Goal: Task Accomplishment & Management: Manage account settings

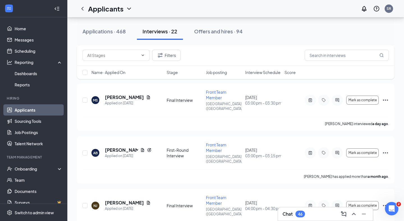
scroll to position [894, 0]
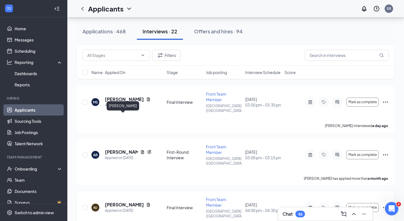
click at [124, 202] on h5 "[PERSON_NAME]" at bounding box center [124, 205] width 39 height 6
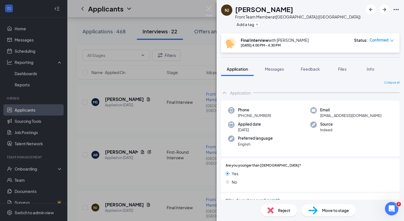
click at [320, 209] on div "Move to stage" at bounding box center [329, 210] width 54 height 12
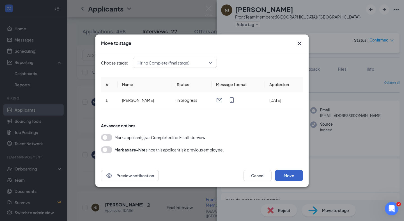
click at [297, 177] on button "Move" at bounding box center [289, 175] width 28 height 11
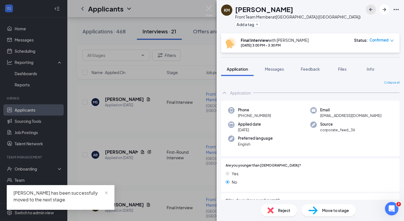
click at [371, 8] on icon "ArrowLeftNew" at bounding box center [371, 9] width 7 height 7
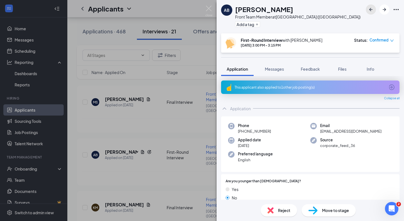
click at [371, 8] on icon "ArrowLeftNew" at bounding box center [371, 9] width 7 height 7
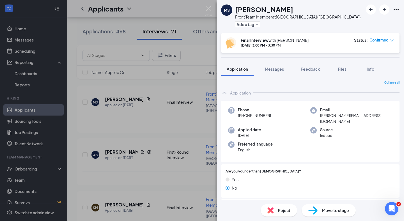
click at [323, 210] on span "Move to stage" at bounding box center [335, 210] width 27 height 6
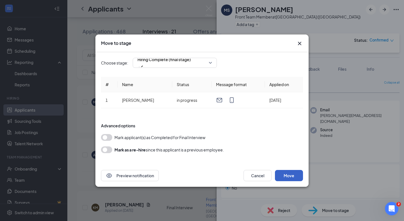
click at [293, 179] on button "Move" at bounding box center [289, 175] width 28 height 11
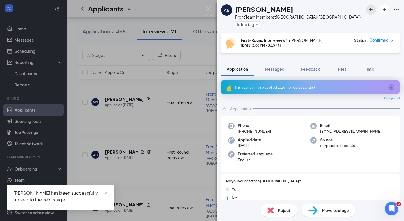
click at [370, 11] on icon "ArrowLeftNew" at bounding box center [371, 9] width 7 height 7
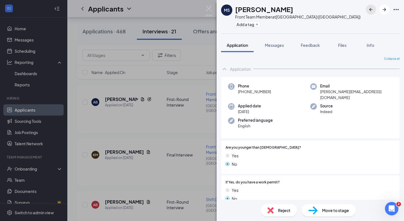
click at [370, 11] on icon "ArrowLeftNew" at bounding box center [371, 9] width 7 height 7
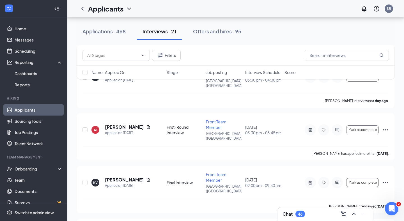
scroll to position [707, 0]
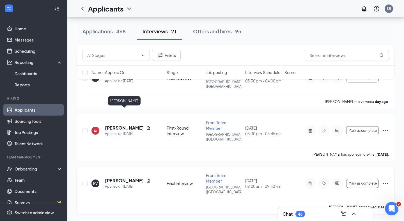
click at [137, 178] on h5 "[PERSON_NAME]" at bounding box center [124, 181] width 39 height 6
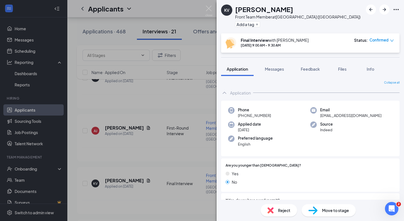
click at [324, 210] on span "Move to stage" at bounding box center [335, 210] width 27 height 6
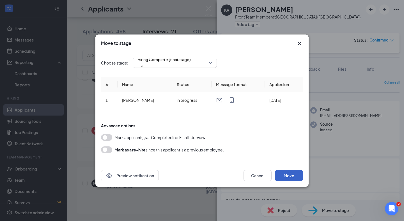
click at [287, 174] on button "Move" at bounding box center [289, 175] width 28 height 11
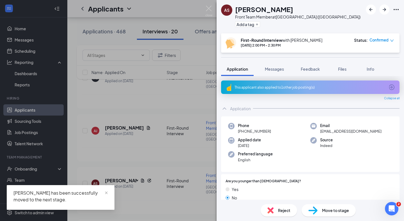
click at [214, 6] on div "AS [PERSON_NAME] Front Team Member at [GEOGRAPHIC_DATA] ([GEOGRAPHIC_DATA]) Add…" at bounding box center [202, 110] width 404 height 221
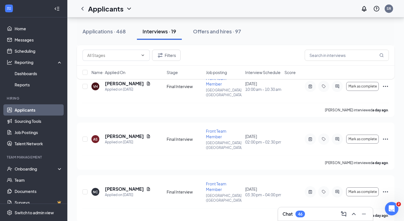
scroll to position [592, 0]
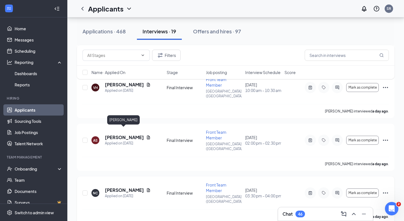
click at [125, 187] on h5 "[PERSON_NAME]" at bounding box center [124, 190] width 39 height 6
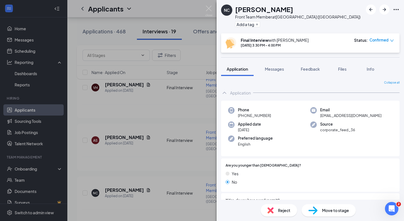
click at [324, 206] on div "Move to stage" at bounding box center [329, 210] width 54 height 12
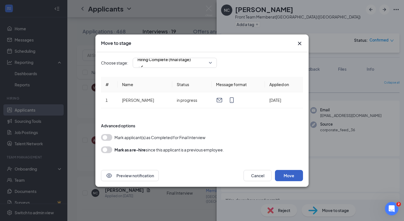
click at [296, 179] on button "Move" at bounding box center [289, 175] width 28 height 11
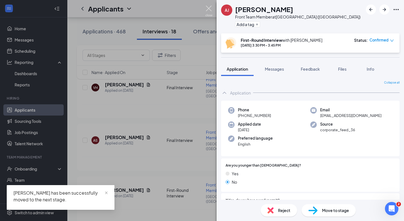
click at [211, 10] on img at bounding box center [208, 11] width 7 height 11
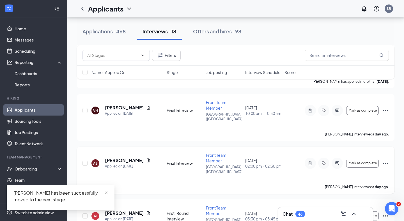
scroll to position [563, 0]
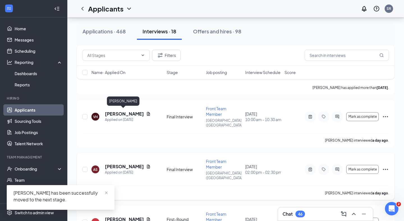
click at [125, 164] on h5 "[PERSON_NAME]" at bounding box center [124, 167] width 39 height 6
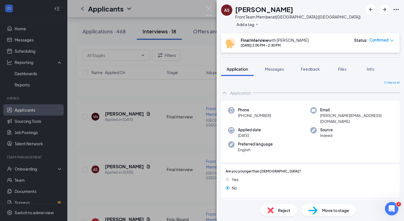
click at [318, 208] on div "Move to stage" at bounding box center [329, 210] width 54 height 12
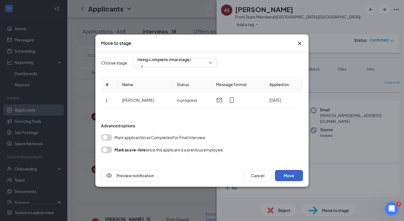
click at [294, 174] on button "Move" at bounding box center [289, 175] width 28 height 11
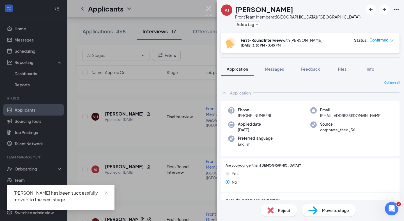
click at [211, 9] on img at bounding box center [208, 11] width 7 height 11
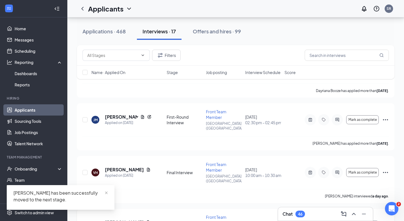
scroll to position [495, 0]
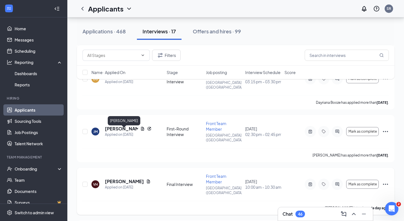
click at [129, 179] on h5 "[PERSON_NAME]" at bounding box center [124, 182] width 39 height 6
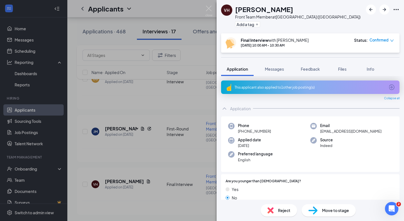
click at [319, 212] on div "Move to stage" at bounding box center [329, 210] width 54 height 12
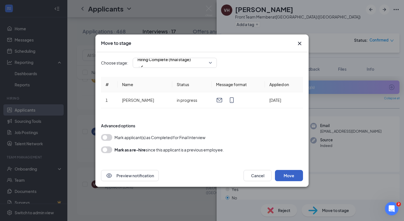
click at [293, 174] on button "Move" at bounding box center [289, 175] width 28 height 11
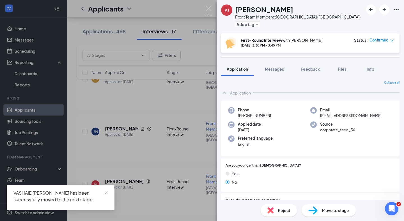
click at [214, 11] on div "AJ [PERSON_NAME] Front Team Member at [GEOGRAPHIC_DATA] ([GEOGRAPHIC_DATA]) Add…" at bounding box center [202, 110] width 404 height 221
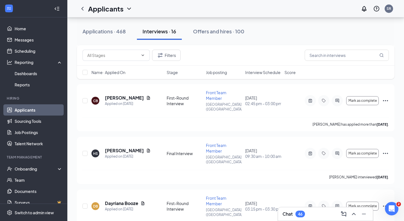
scroll to position [361, 0]
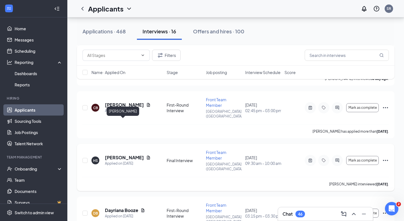
click at [122, 155] on h5 "[PERSON_NAME]" at bounding box center [124, 158] width 39 height 6
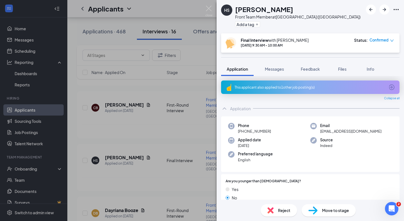
click at [321, 206] on div "Move to stage" at bounding box center [329, 210] width 54 height 12
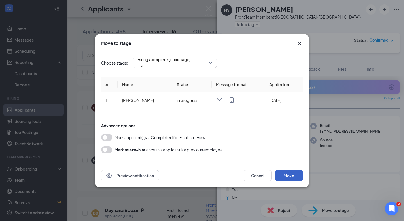
click at [284, 173] on button "Move" at bounding box center [289, 175] width 28 height 11
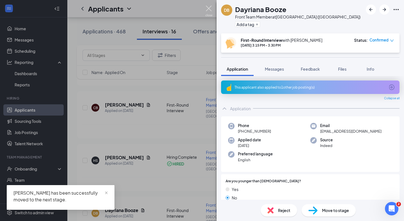
click at [207, 10] on img at bounding box center [208, 11] width 7 height 11
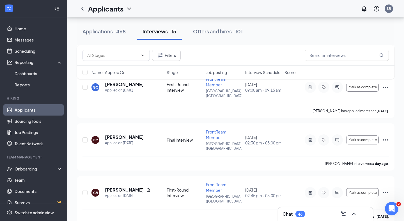
scroll to position [267, 0]
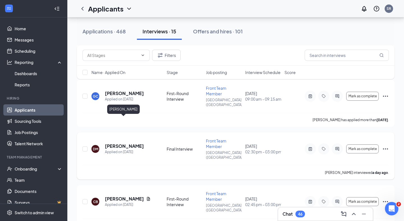
click at [127, 143] on h5 "[PERSON_NAME]" at bounding box center [124, 146] width 39 height 6
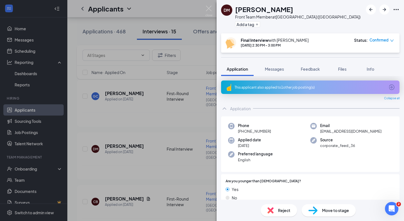
click at [316, 214] on img at bounding box center [313, 211] width 9 height 8
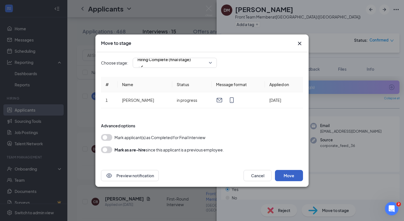
click at [289, 172] on button "Move" at bounding box center [289, 175] width 28 height 11
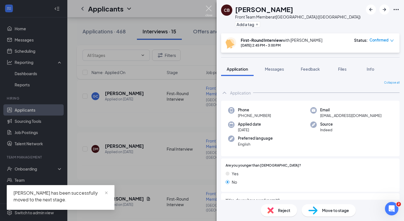
click at [212, 9] on img at bounding box center [208, 11] width 7 height 11
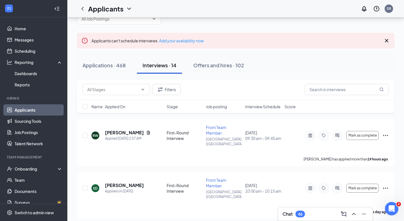
scroll to position [16, 0]
click at [26, 169] on div "Onboarding" at bounding box center [36, 169] width 43 height 6
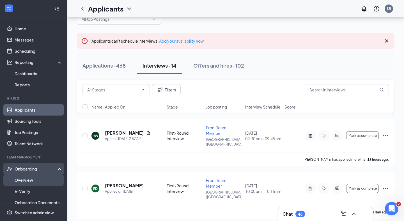
click at [26, 179] on link "Overview" at bounding box center [39, 180] width 48 height 11
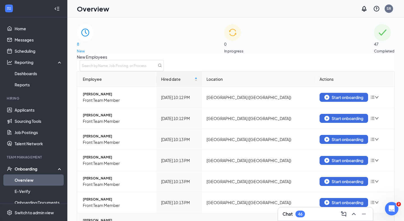
scroll to position [57, 0]
